Goal: Information Seeking & Learning: Learn about a topic

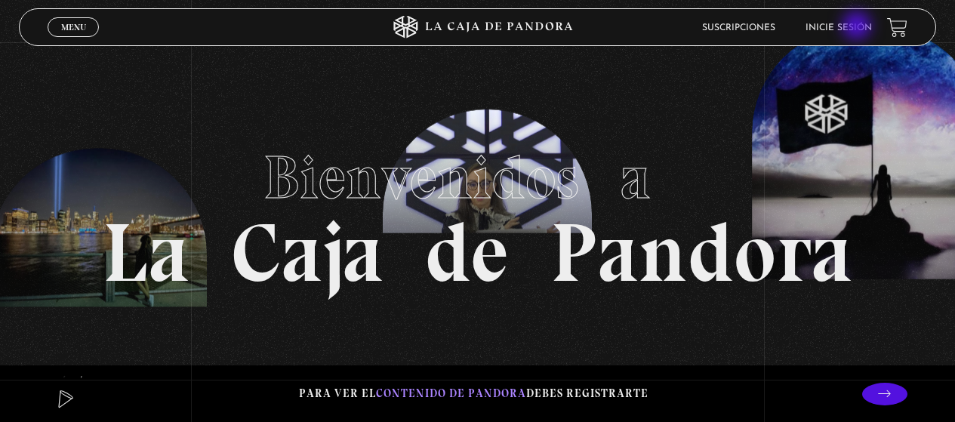
click at [858, 27] on link "Inicie sesión" at bounding box center [838, 27] width 66 height 9
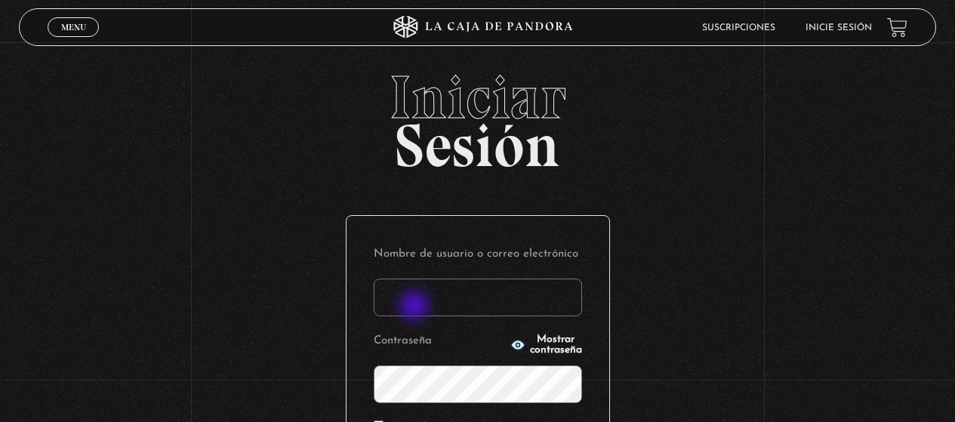
click at [416, 307] on input "Nombre de usuario o correo electrónico" at bounding box center [478, 297] width 208 height 38
type input "nancybm97@gmail.com"
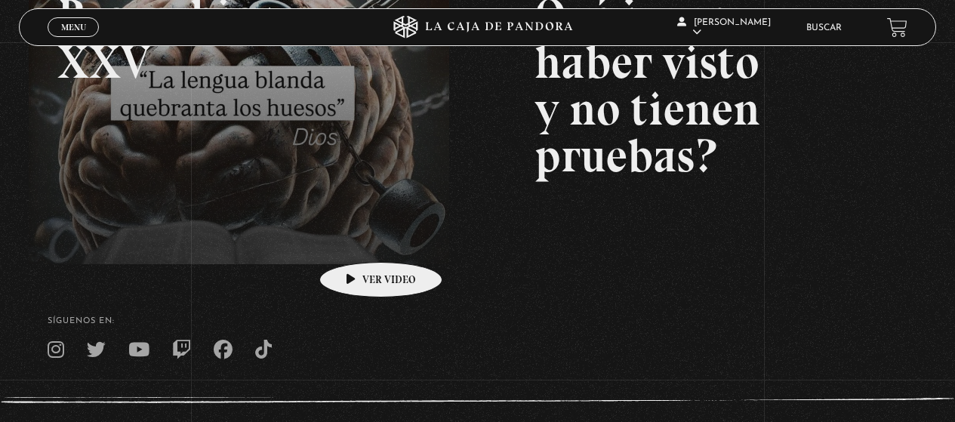
scroll to position [302, 0]
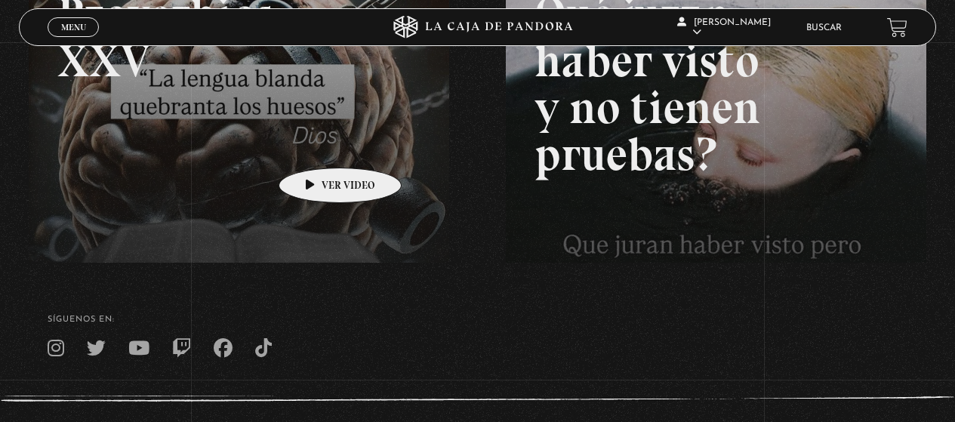
click at [316, 145] on link at bounding box center [506, 136] width 955 height 422
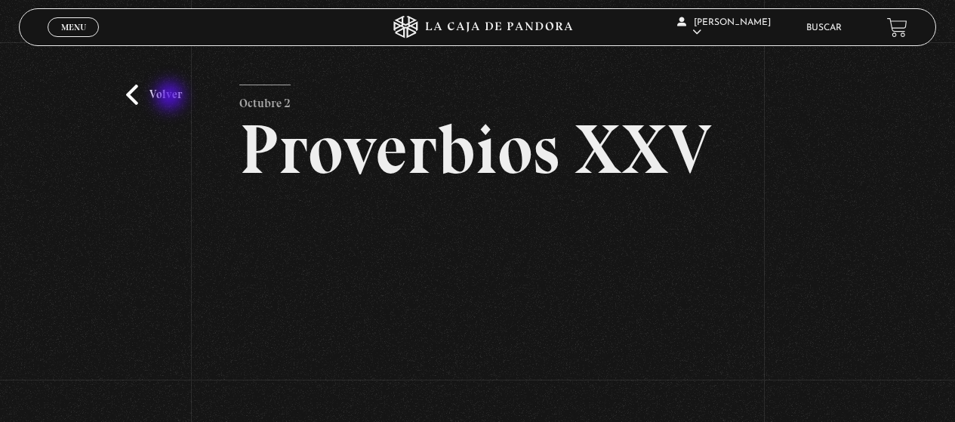
click at [171, 97] on link "Volver" at bounding box center [154, 95] width 56 height 20
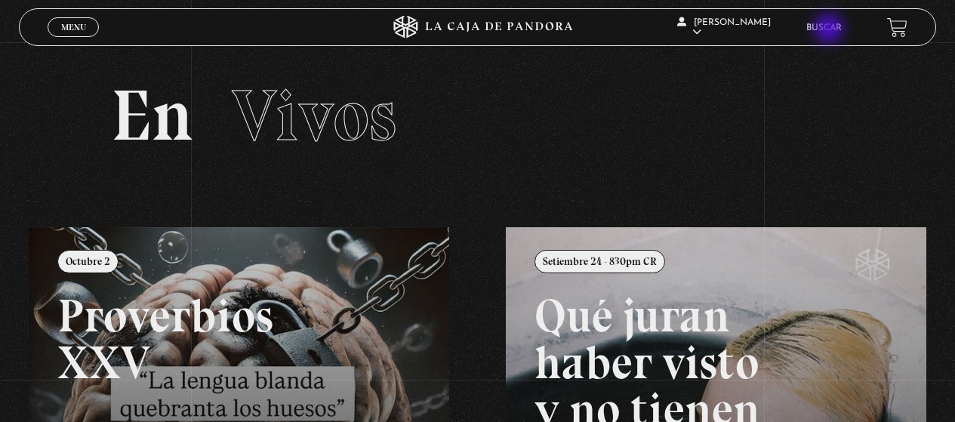
click at [830, 31] on link "Buscar" at bounding box center [823, 27] width 35 height 9
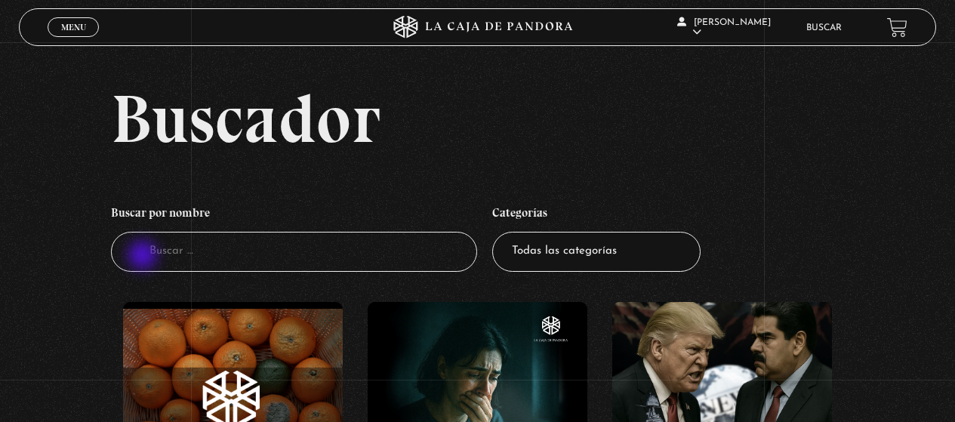
click at [144, 255] on input "Buscador" at bounding box center [294, 252] width 367 height 40
type input "mi otra yo"
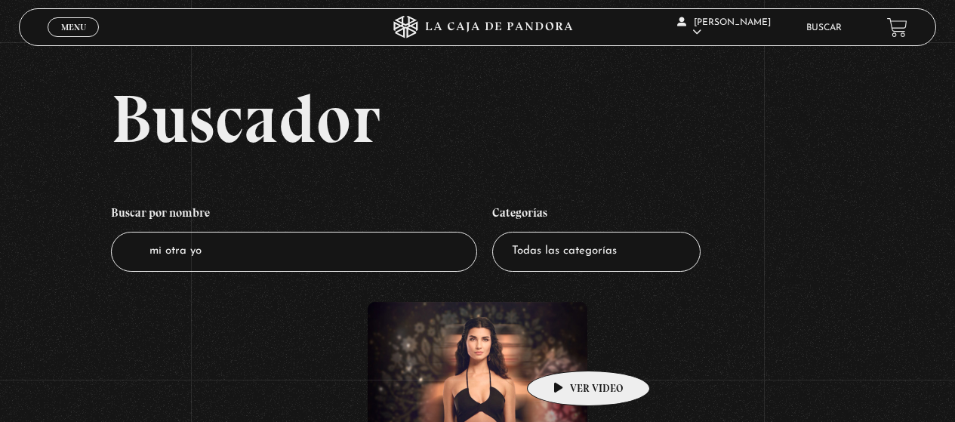
click at [564, 348] on figure at bounding box center [477, 412] width 220 height 220
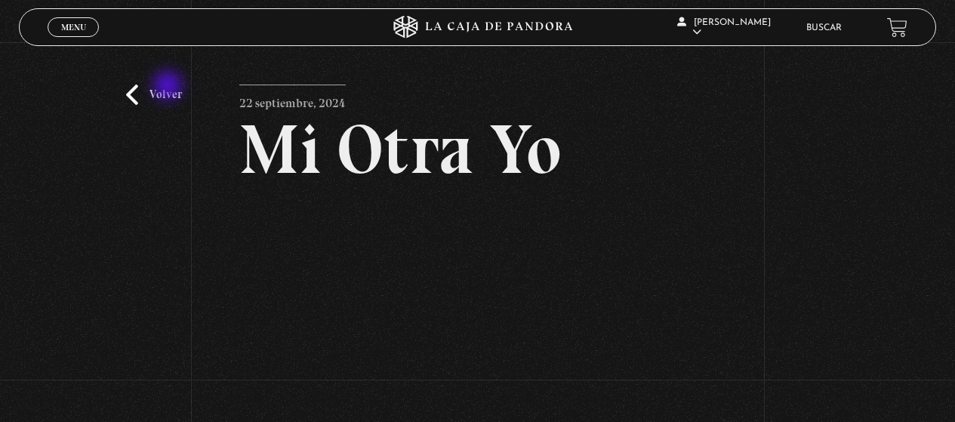
click at [169, 87] on link "Volver" at bounding box center [154, 95] width 56 height 20
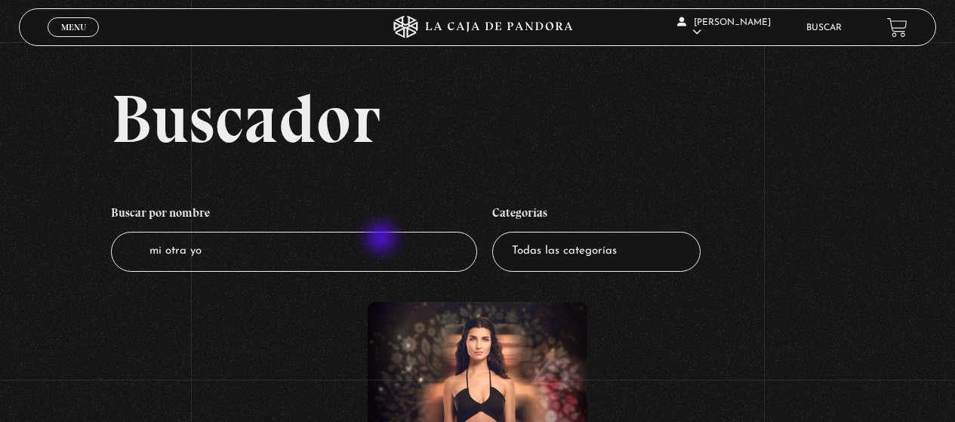
drag, startPoint x: 383, startPoint y: 239, endPoint x: 223, endPoint y: 451, distance: 265.2
click at [223, 421] on html "ingresar al sitio Ver Video Más Información Solicitar Por favor coloque su disp…" at bounding box center [477, 407] width 955 height 814
drag, startPoint x: 206, startPoint y: 243, endPoint x: 129, endPoint y: 262, distance: 79.2
click at [129, 262] on input "mi otra yo" at bounding box center [294, 252] width 367 height 40
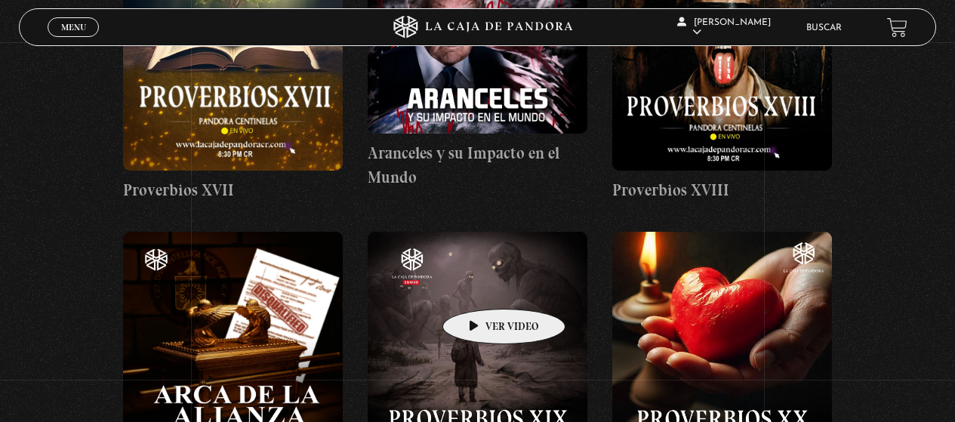
scroll to position [4678, 0]
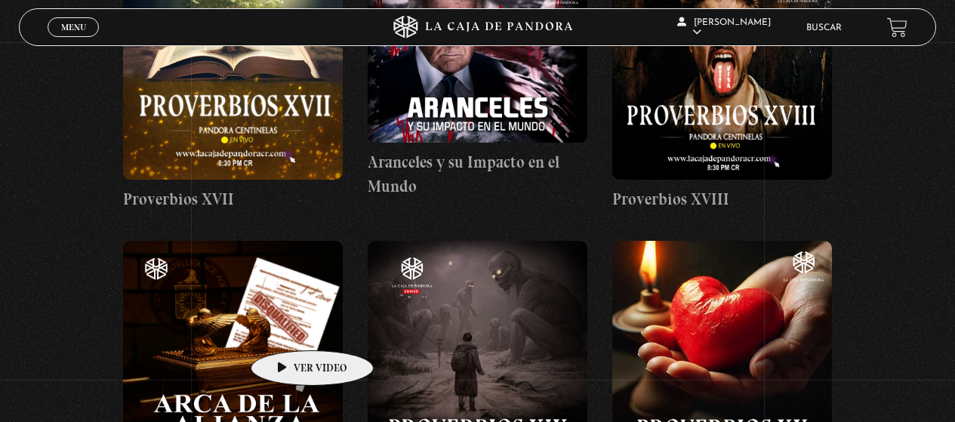
click at [288, 327] on figure at bounding box center [233, 351] width 220 height 220
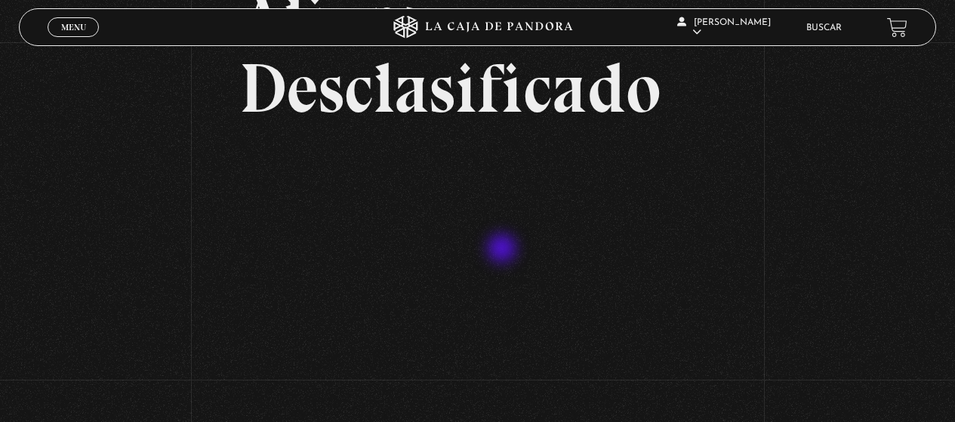
scroll to position [226, 0]
